Goal: Transaction & Acquisition: Purchase product/service

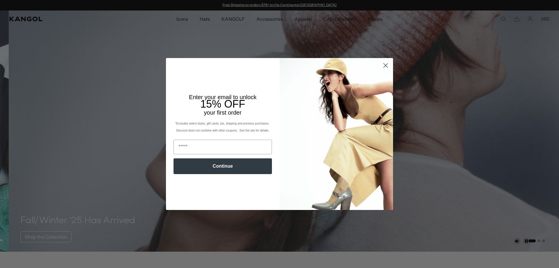
click at [382, 66] on circle "Close dialog" at bounding box center [386, 66] width 10 height 10
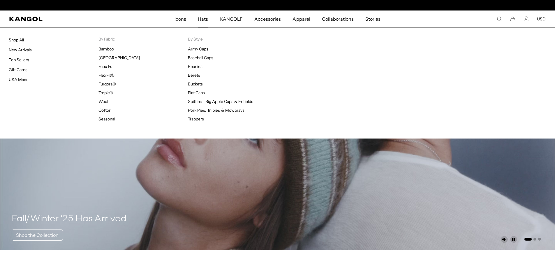
scroll to position [0, 120]
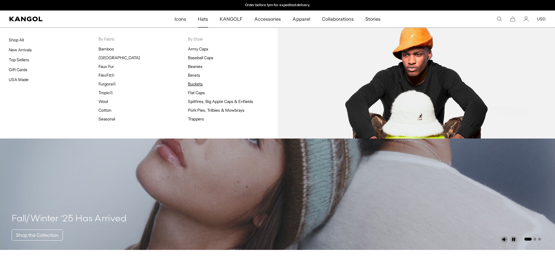
click at [199, 84] on link "Buckets" at bounding box center [195, 83] width 15 height 5
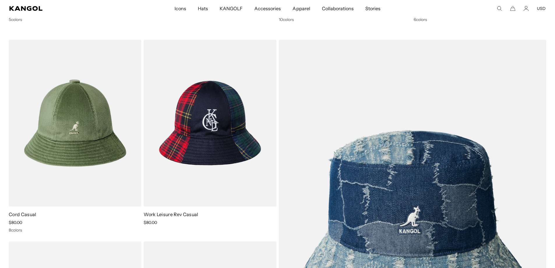
drag, startPoint x: 360, startPoint y: 162, endPoint x: 365, endPoint y: 78, distance: 84.1
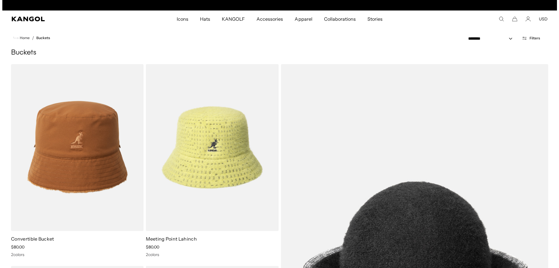
scroll to position [0, 120]
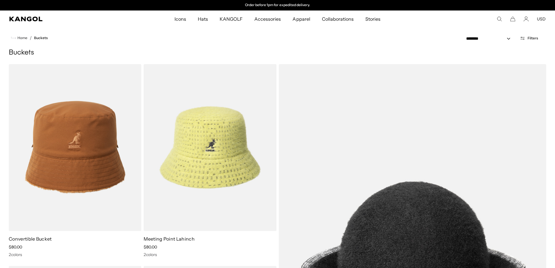
click at [503, 21] on div "Search here USD USD EUR" at bounding box center [493, 18] width 106 height 5
click at [501, 19] on icon "Search here" at bounding box center [499, 18] width 5 height 5
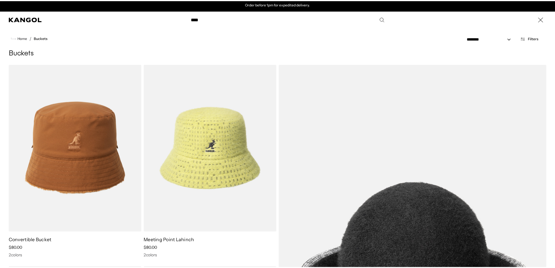
scroll to position [0, 0]
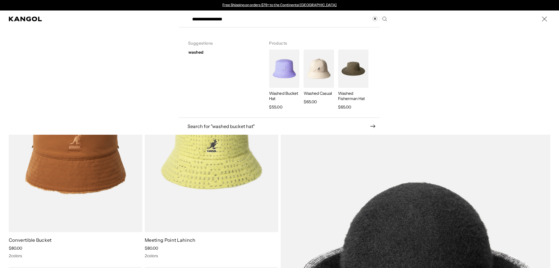
type input "**********"
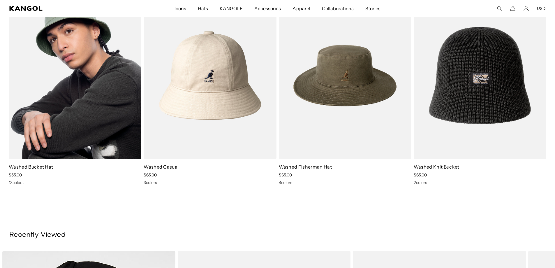
scroll to position [0, 120]
click at [87, 100] on img at bounding box center [75, 75] width 133 height 167
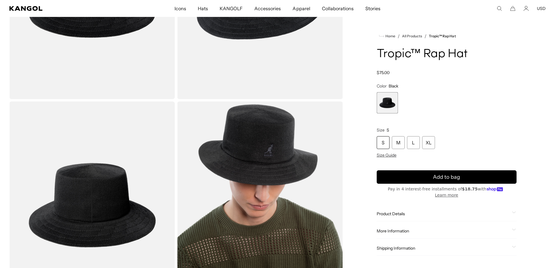
scroll to position [0, 120]
click at [397, 155] on div "Size Guide" at bounding box center [447, 154] width 140 height 5
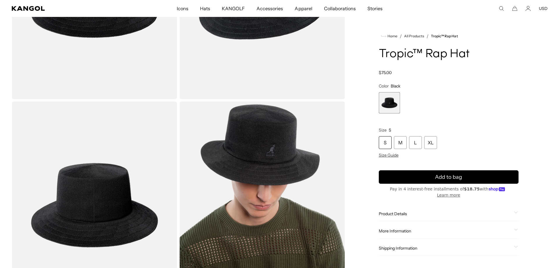
scroll to position [0, 0]
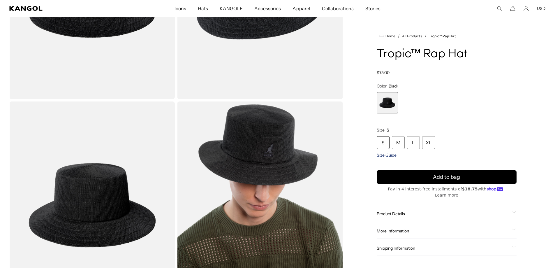
click at [396, 155] on span "Size Guide" at bounding box center [387, 154] width 20 height 5
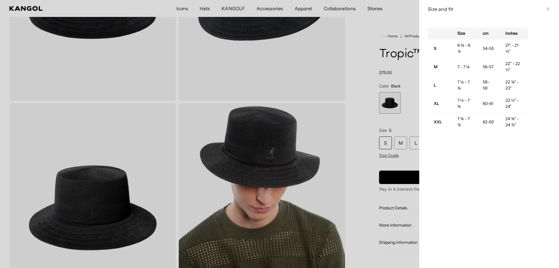
scroll to position [0, 120]
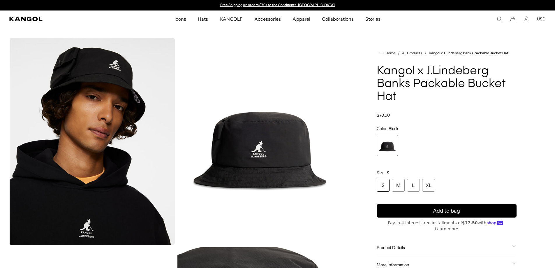
drag, startPoint x: 387, startPoint y: 145, endPoint x: 390, endPoint y: 31, distance: 114.5
click at [527, 20] on icon "Account" at bounding box center [526, 18] width 5 height 5
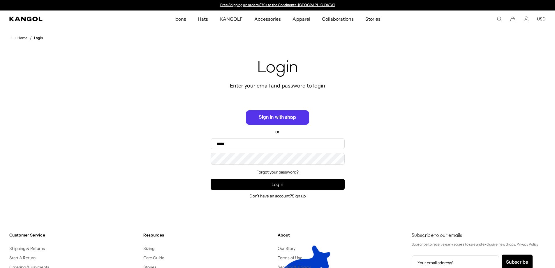
type input "**********"
click at [167, 148] on div "**********" at bounding box center [277, 128] width 555 height 161
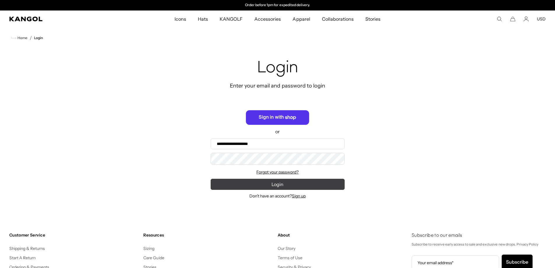
click at [237, 189] on button "Login" at bounding box center [278, 184] width 134 height 11
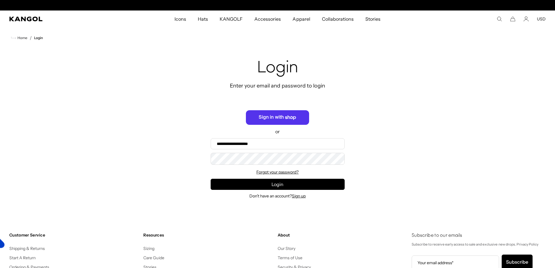
scroll to position [0, 120]
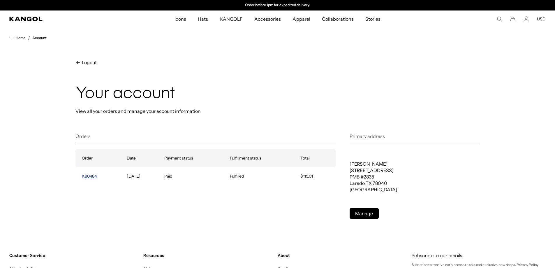
click at [96, 175] on link "K80484" at bounding box center [89, 175] width 15 height 5
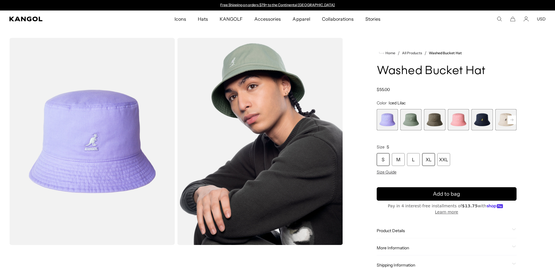
click at [431, 161] on div "XL" at bounding box center [428, 159] width 13 height 13
click at [511, 119] on rect at bounding box center [512, 119] width 9 height 9
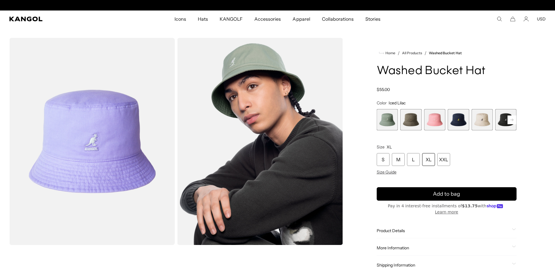
scroll to position [0, 120]
click at [511, 119] on rect at bounding box center [512, 119] width 9 height 9
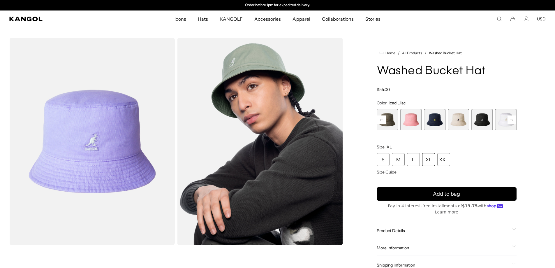
scroll to position [0, 0]
click at [487, 122] on span "7 of 13" at bounding box center [481, 119] width 21 height 21
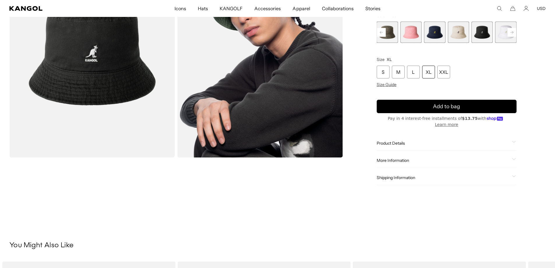
click at [428, 78] on div "XL" at bounding box center [428, 72] width 13 height 13
click at [502, 38] on span "8 of 13" at bounding box center [505, 32] width 21 height 21
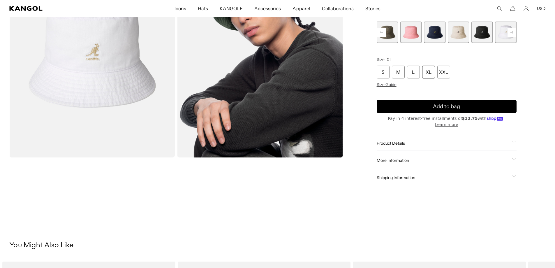
click at [459, 38] on span "6 of 13" at bounding box center [458, 32] width 21 height 21
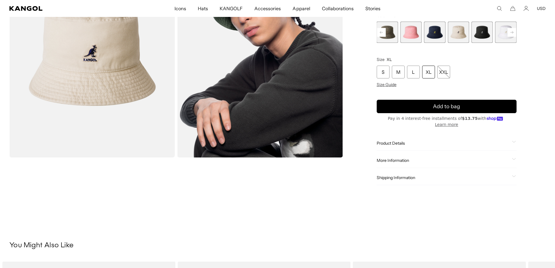
scroll to position [0, 120]
